Goal: Information Seeking & Learning: Find specific fact

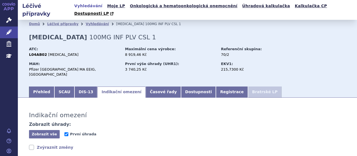
scroll to position [699, 0]
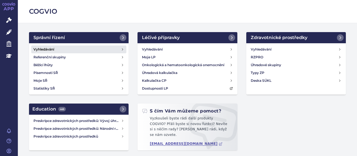
click at [41, 52] on link "Vyhledávání" at bounding box center [78, 49] width 95 height 8
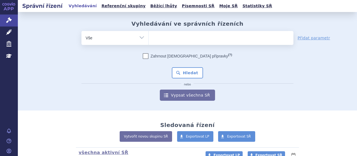
click at [185, 33] on ul at bounding box center [221, 37] width 145 height 12
click at [149, 33] on select at bounding box center [148, 38] width 0 height 14
click at [182, 31] on ul at bounding box center [221, 37] width 145 height 12
click at [149, 31] on select at bounding box center [148, 38] width 0 height 14
click at [177, 41] on ul at bounding box center [221, 37] width 145 height 12
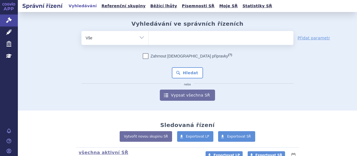
click at [149, 41] on select at bounding box center [148, 38] width 0 height 14
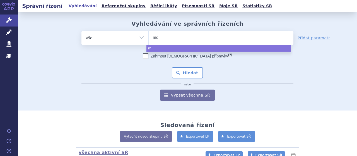
type input "mou"
type input "moun"
type input "mounj"
type input "mounja"
type input "mounjar"
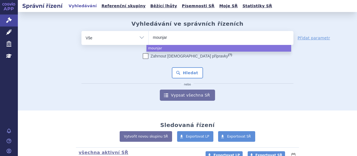
type input "mounjaro"
select select "mounjaro"
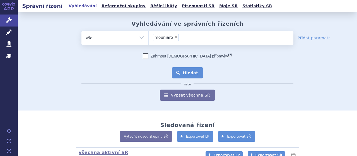
click at [187, 73] on button "Hledat" at bounding box center [188, 72] width 32 height 11
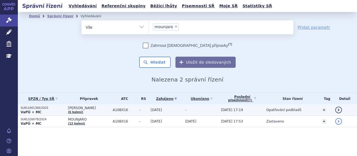
click at [33, 107] on p "SUKLS401366/2025" at bounding box center [43, 108] width 45 height 4
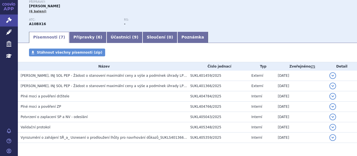
scroll to position [83, 0]
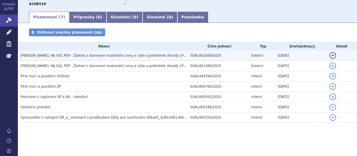
click at [83, 57] on span "MOUNJARO KWIKPEN, INJ SOL PEP - Žádost o stanovení maximální ceny a výše a podm…" at bounding box center [130, 56] width 219 height 4
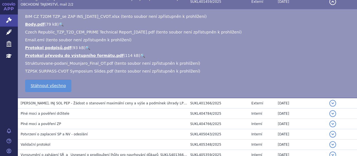
scroll to position [117, 0]
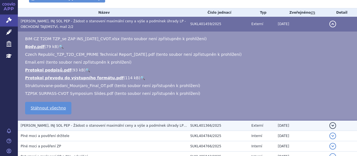
click at [98, 126] on span "MOUNJARO KWIKPEN, INJ SOL PEP - Žádost o stanovení maximální ceny a výše a podm…" at bounding box center [119, 126] width 196 height 4
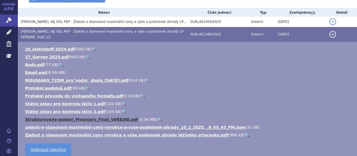
click at [37, 121] on link "Strukturovane-podani_Mounjaro_Final_VEŘEJNÉ.pdf" at bounding box center [81, 119] width 113 height 4
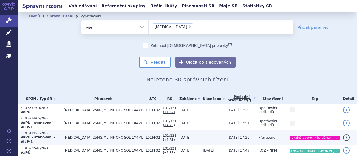
click at [28, 132] on p "SUKLS114552/2025" at bounding box center [41, 133] width 40 height 4
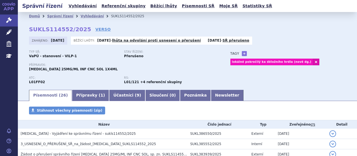
scroll to position [97, 0]
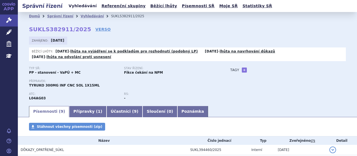
click at [77, 9] on link "Vyhledávání" at bounding box center [83, 6] width 32 height 8
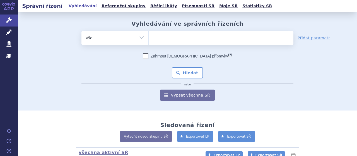
click at [176, 33] on ul at bounding box center [221, 37] width 145 height 12
click at [149, 33] on select at bounding box center [148, 38] width 0 height 14
click at [176, 35] on ul at bounding box center [221, 37] width 145 height 12
click at [149, 35] on select at bounding box center [148, 38] width 0 height 14
click at [172, 39] on ul at bounding box center [221, 37] width 145 height 12
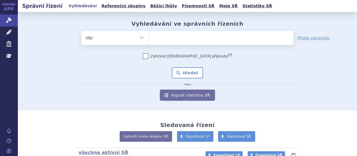
click at [149, 39] on select at bounding box center [148, 38] width 0 height 14
type input "pa"
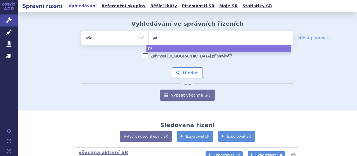
type input "pad"
type input "padce"
type input "padcev"
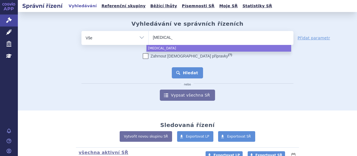
select select "padcev"
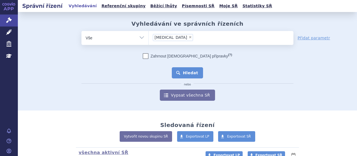
click at [195, 72] on button "Hledat" at bounding box center [188, 72] width 32 height 11
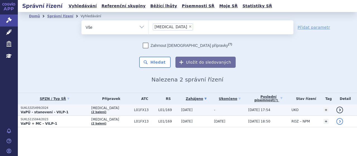
click at [37, 111] on strong "VaPÚ - stanovení - VILP-1" at bounding box center [45, 112] width 48 height 4
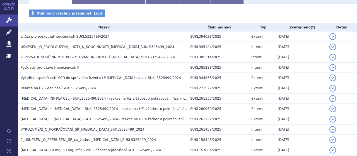
scroll to position [107, 0]
